Goal: Task Accomplishment & Management: Use online tool/utility

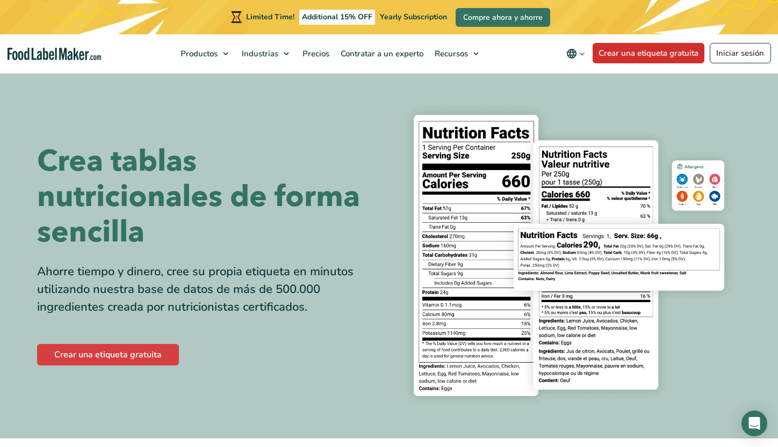
click at [693, 59] on link "Crear una etiqueta gratuita" at bounding box center [648, 53] width 112 height 20
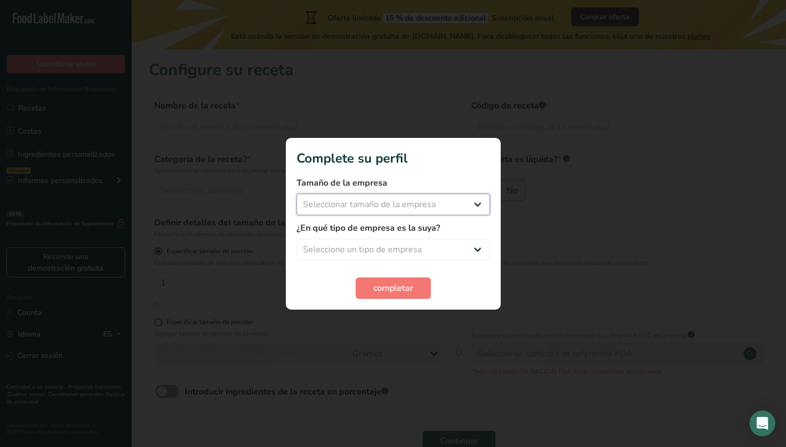
select select "1"
select select "6"
click at [381, 287] on span "completar" at bounding box center [393, 288] width 40 height 13
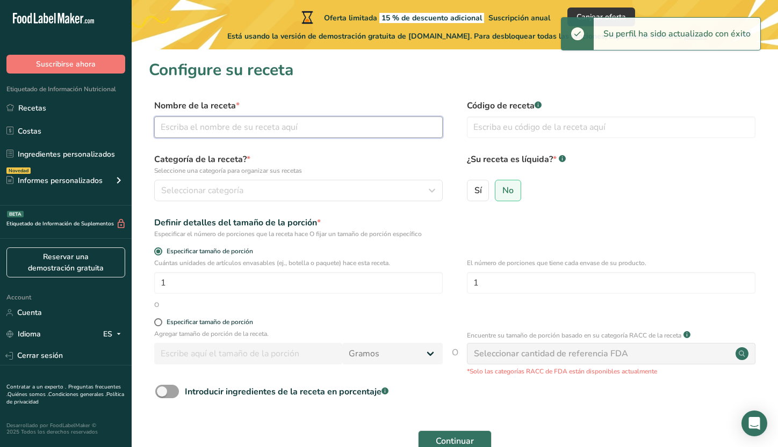
click at [349, 130] on input "text" at bounding box center [298, 127] width 288 height 21
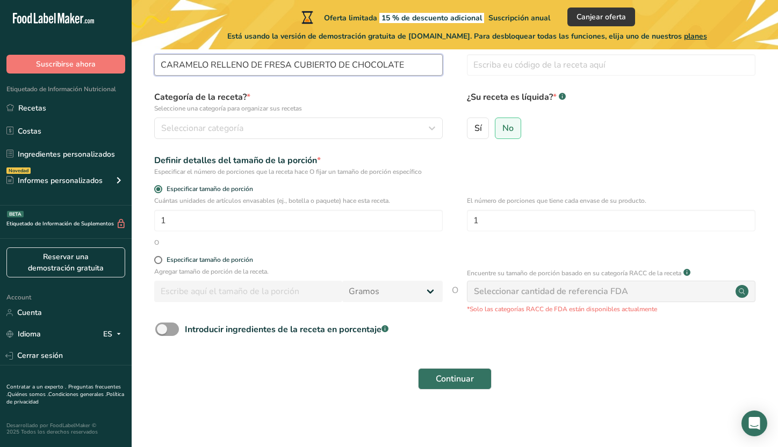
scroll to position [26, 0]
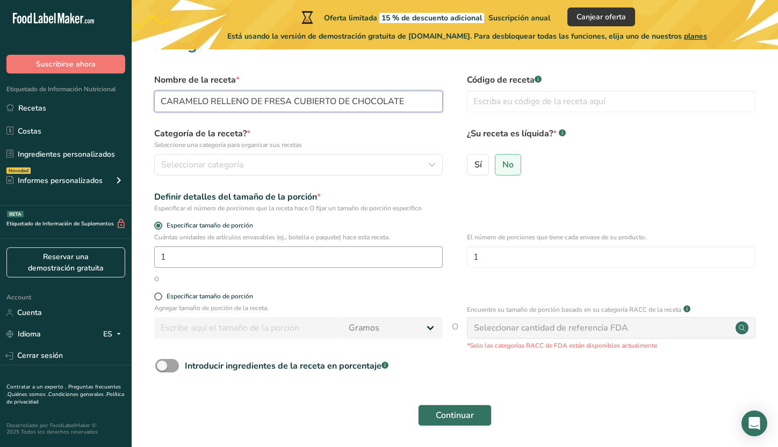
type input "CARAMELO RELLENO DE FRESA CUBIERTO DE CHOCOLATE"
click at [251, 263] on input "1" at bounding box center [298, 256] width 288 height 21
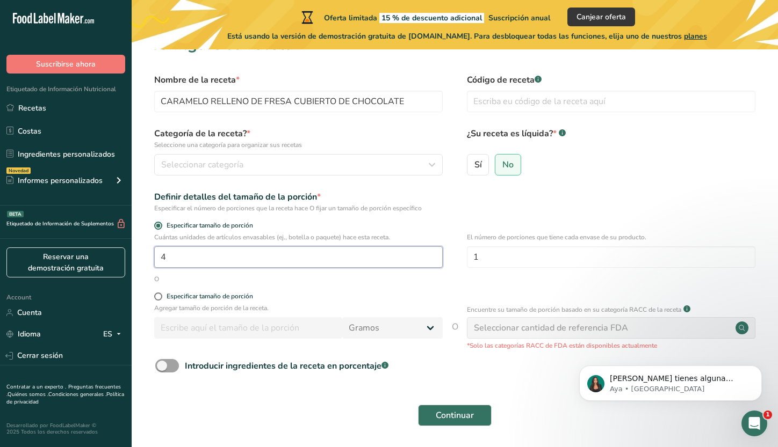
scroll to position [0, 0]
type input "4"
click at [552, 260] on input "1" at bounding box center [611, 256] width 288 height 21
type input "4"
click at [404, 254] on input "4" at bounding box center [298, 256] width 288 height 21
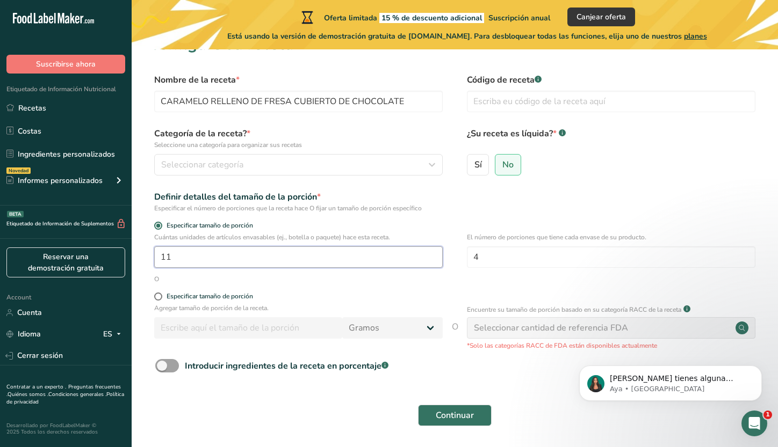
type input "1"
click at [479, 170] on span "Sí" at bounding box center [478, 164] width 8 height 11
click at [474, 168] on input "Sí" at bounding box center [470, 164] width 7 height 7
radio input "true"
radio input "false"
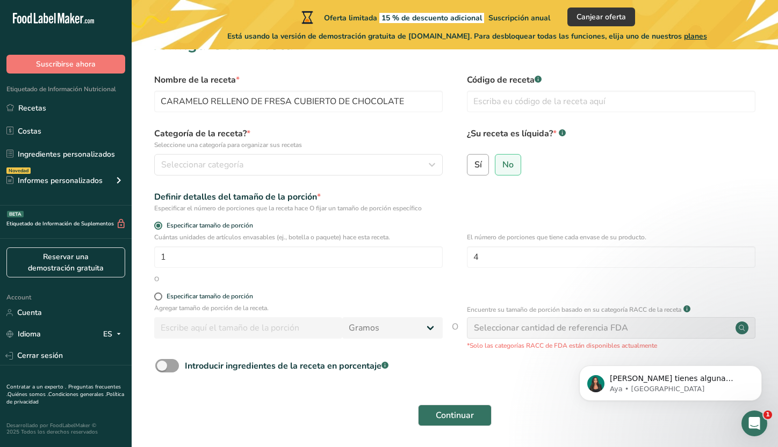
select select "22"
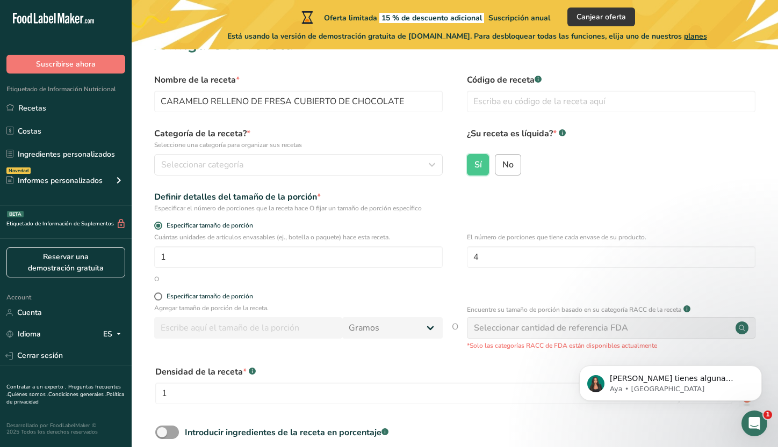
click at [509, 170] on span "No" at bounding box center [507, 164] width 11 height 11
click at [502, 168] on input "No" at bounding box center [498, 164] width 7 height 7
radio input "true"
radio input "false"
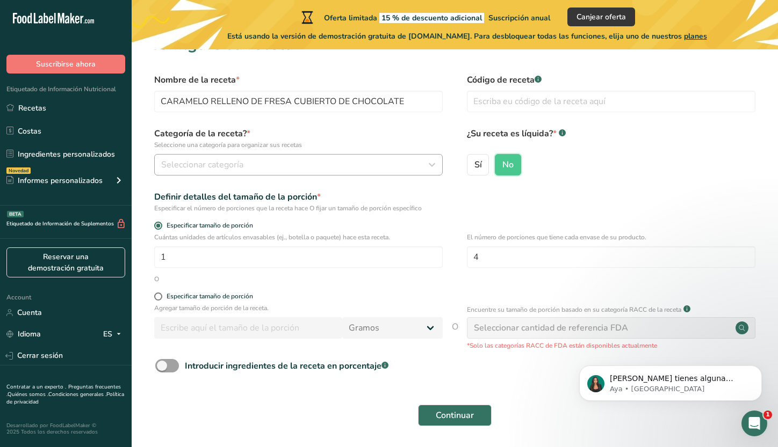
click at [271, 172] on button "Seleccionar categoría" at bounding box center [298, 164] width 288 height 21
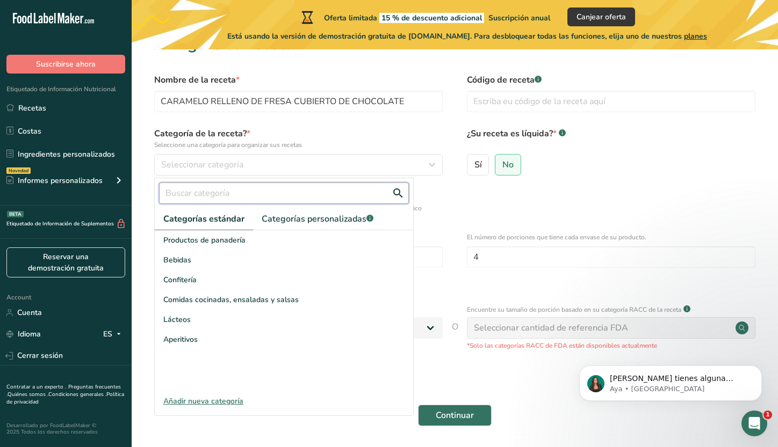
click at [272, 196] on input "text" at bounding box center [284, 193] width 250 height 21
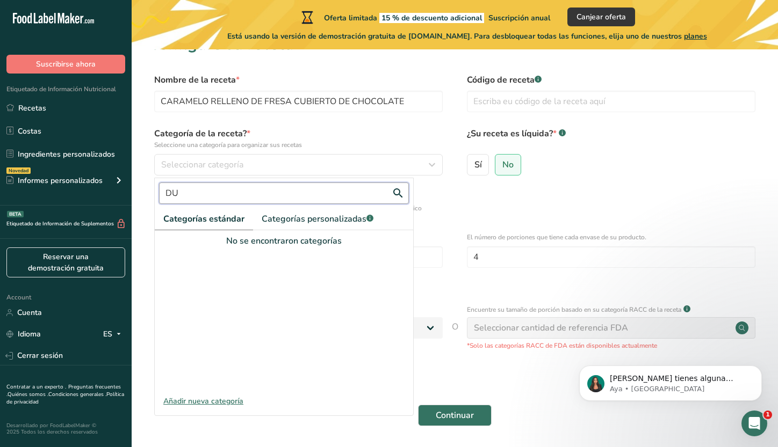
type input "D"
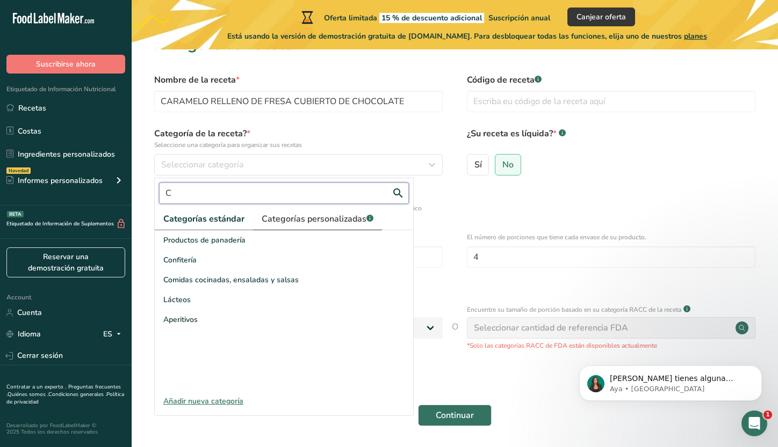
type input "C"
click at [313, 216] on span "Categorías personalizadas .a-a{fill:#347362;}.b-a{fill:#fff;}" at bounding box center [318, 219] width 112 height 13
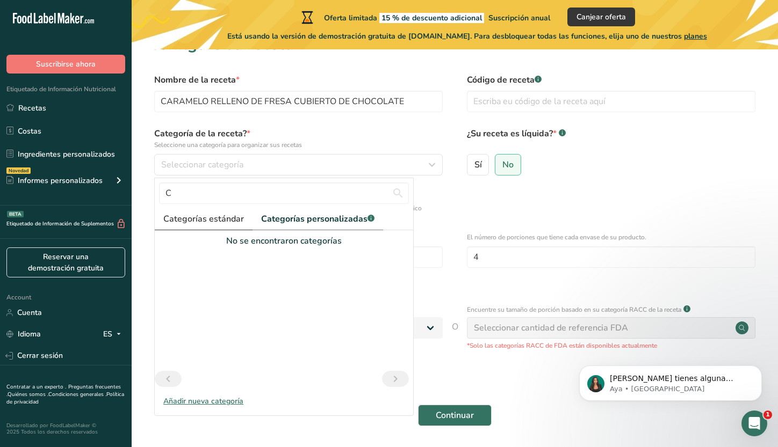
click at [245, 227] on link "Categorías estándar" at bounding box center [204, 219] width 98 height 22
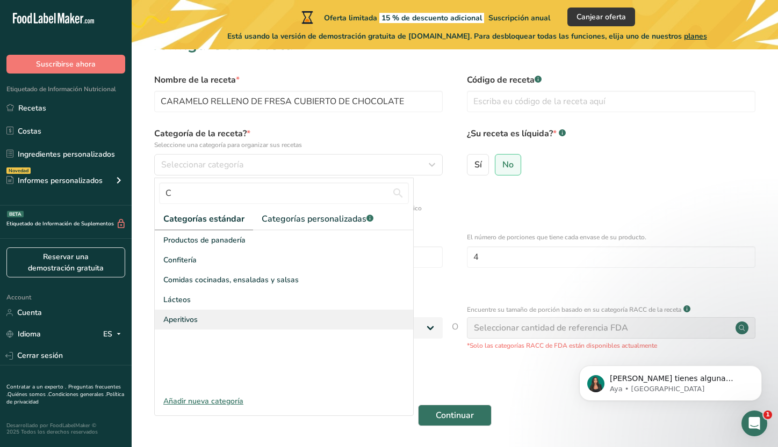
scroll to position [35, 0]
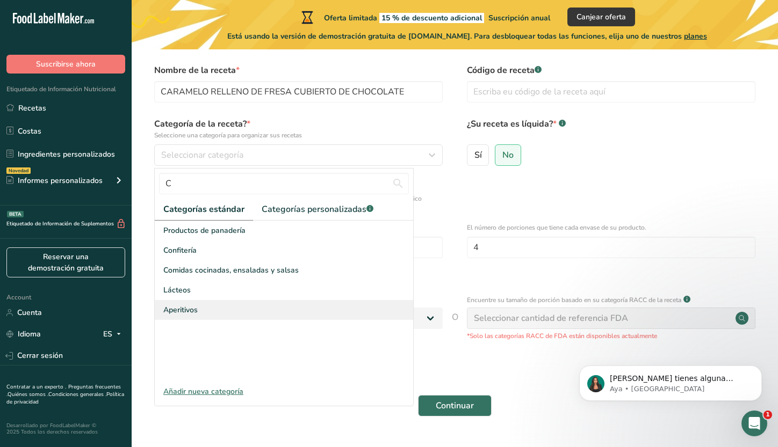
click at [208, 316] on div "Aperitivos" at bounding box center [284, 310] width 258 height 20
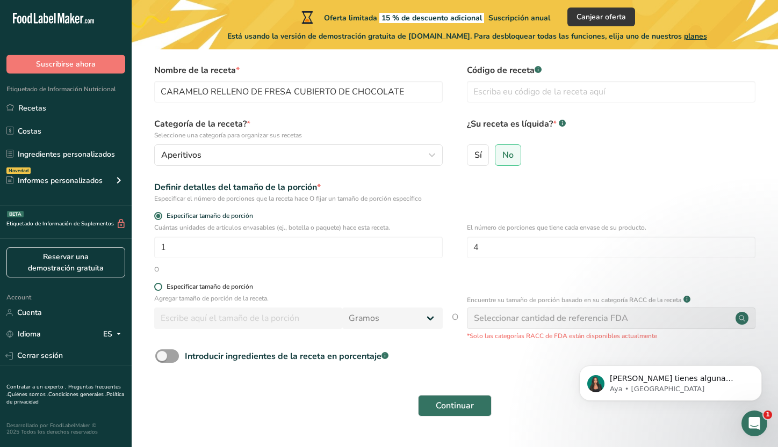
click at [234, 286] on div "Especificar tamaño de porción" at bounding box center [209, 287] width 86 height 8
click at [161, 286] on input "Especificar tamaño de porción" at bounding box center [157, 287] width 7 height 7
radio input "true"
radio input "false"
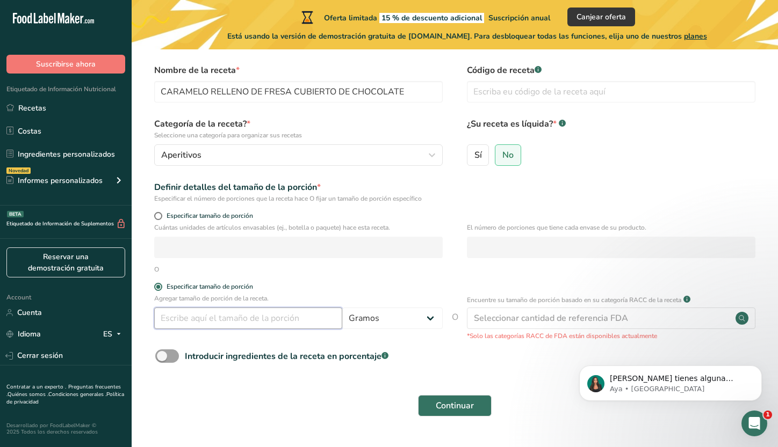
click at [253, 321] on input "number" at bounding box center [248, 318] width 188 height 21
type input "7.3"
click at [466, 403] on span "Continuar" at bounding box center [455, 406] width 38 height 13
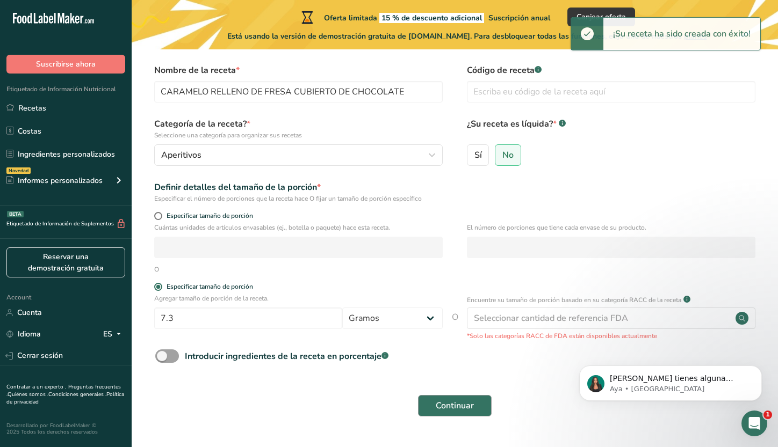
click at [449, 407] on span "Continuar" at bounding box center [455, 406] width 38 height 13
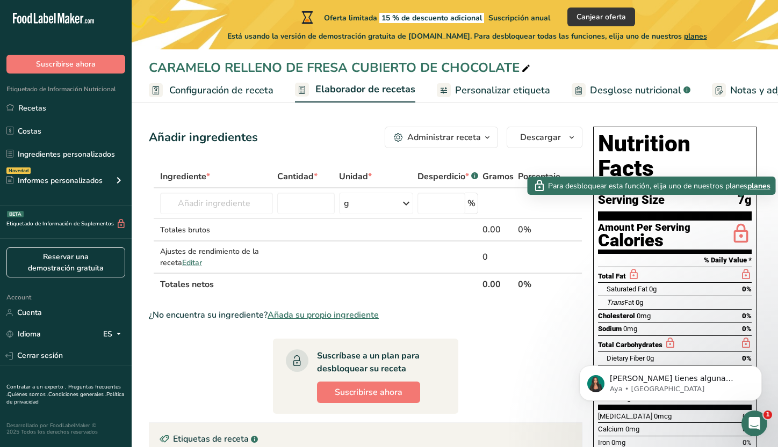
click at [738, 222] on icon at bounding box center [740, 234] width 21 height 25
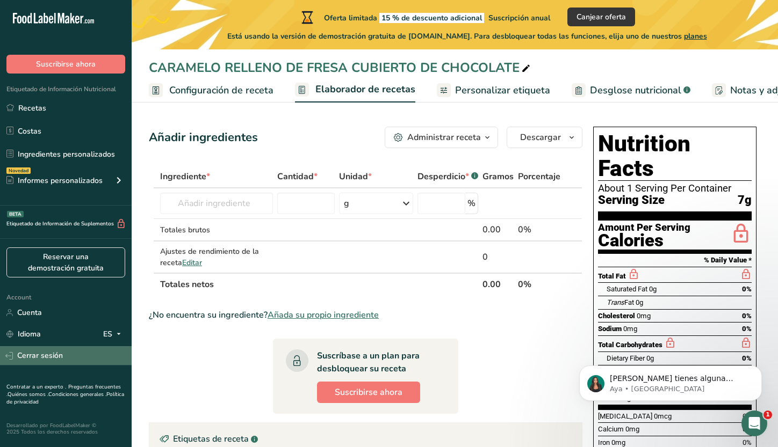
click at [68, 347] on link "Cerrar sesión" at bounding box center [66, 355] width 132 height 19
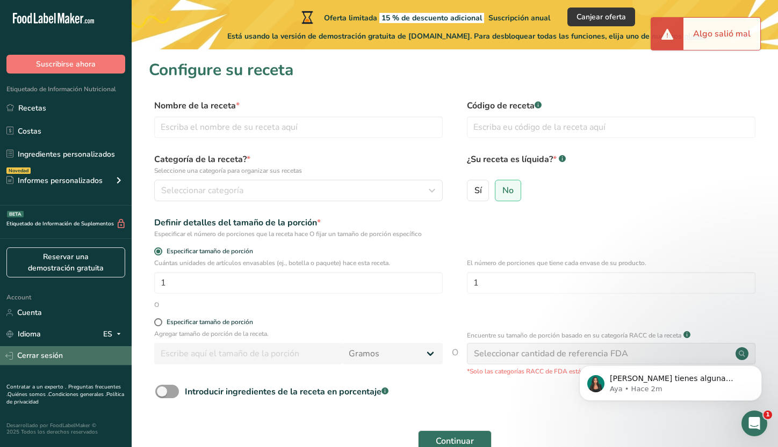
scroll to position [35, 0]
